Goal: Information Seeking & Learning: Learn about a topic

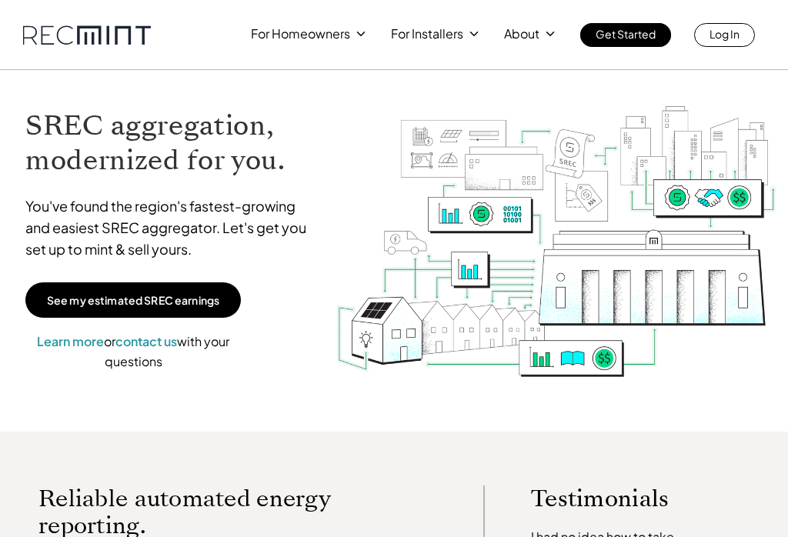
click at [85, 348] on span "Learn more" at bounding box center [70, 341] width 67 height 16
click at [78, 349] on span "Learn more" at bounding box center [70, 341] width 67 height 16
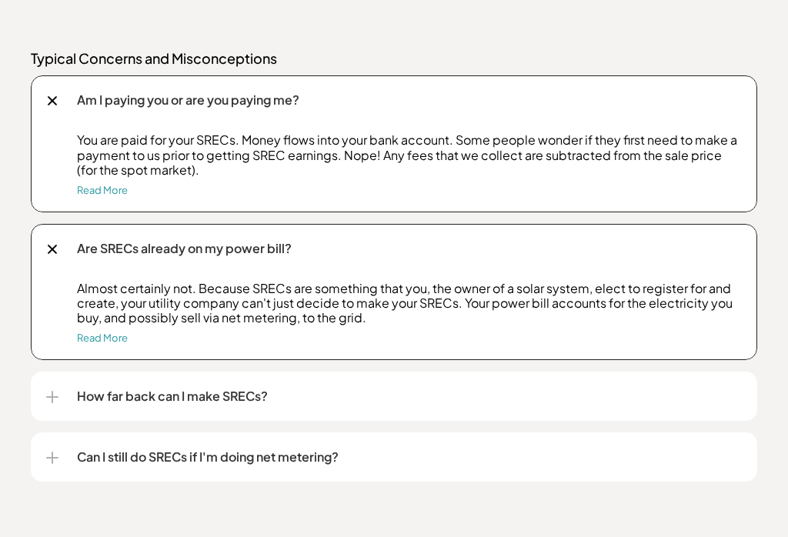
scroll to position [1934, 0]
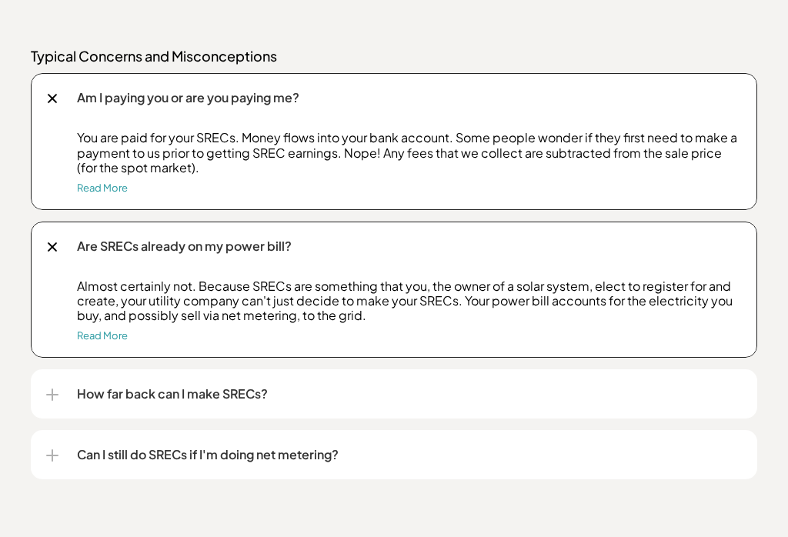
click at [416, 413] on div "How far back can I make SRECs?" at bounding box center [394, 394] width 696 height 49
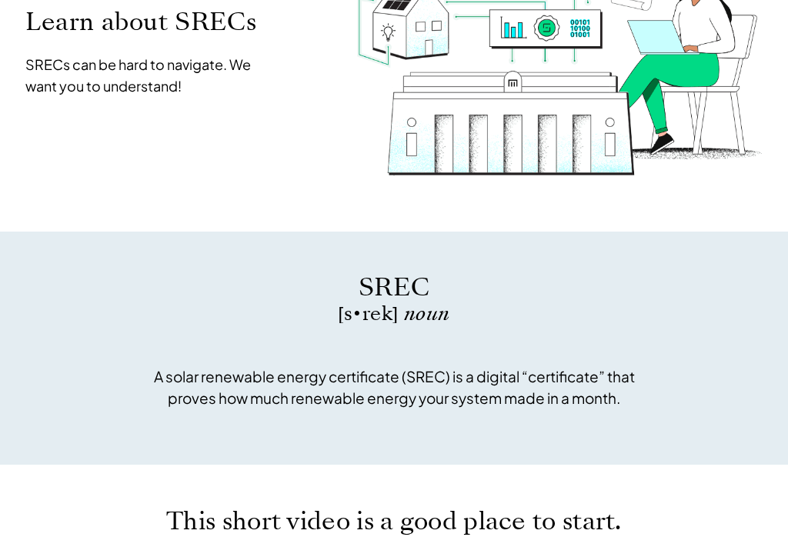
scroll to position [0, 0]
